Goal: Transaction & Acquisition: Purchase product/service

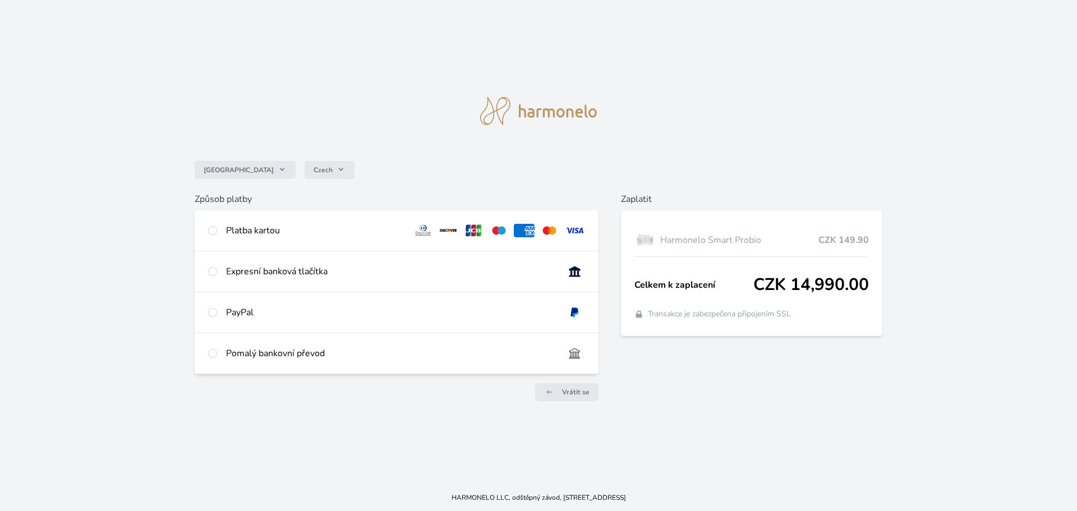
click at [221, 225] on div "Platba kartou" at bounding box center [397, 230] width 404 height 40
radio input "true"
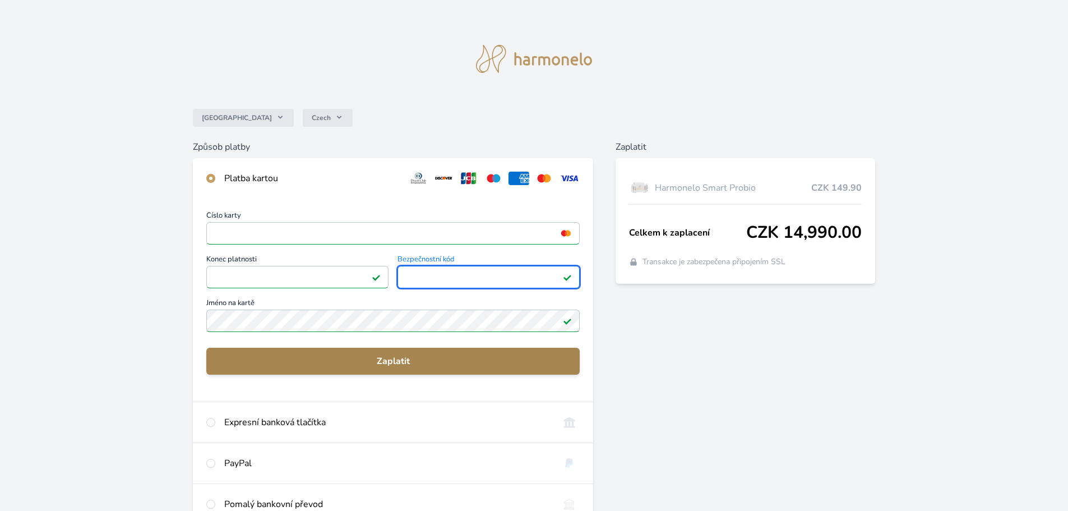
click at [325, 357] on span "Zaplatit" at bounding box center [392, 360] width 355 height 13
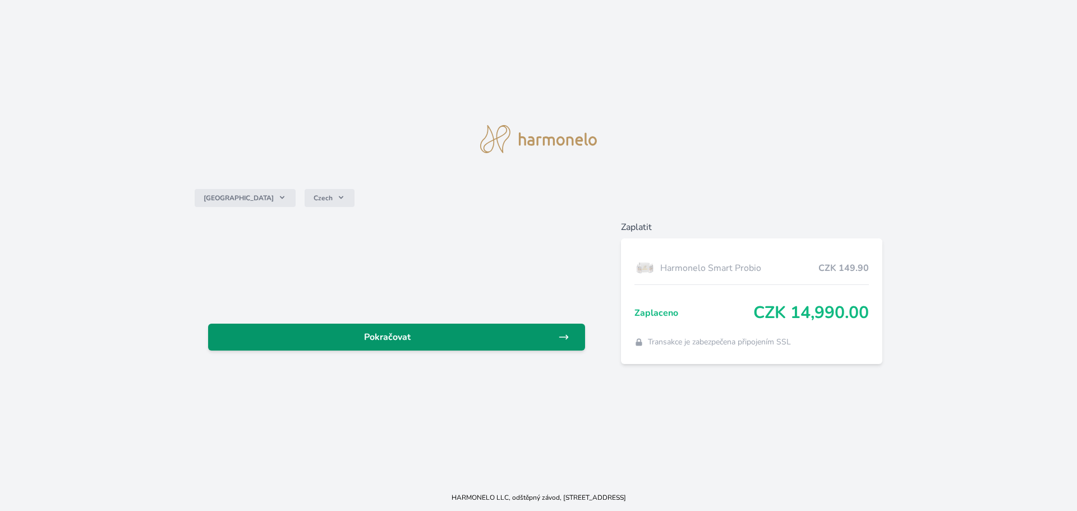
click at [400, 332] on span "Pokračovat" at bounding box center [387, 336] width 341 height 13
